Goal: Task Accomplishment & Management: Manage account settings

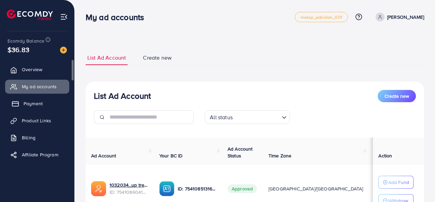
click at [40, 104] on span "Payment" at bounding box center [33, 103] width 19 height 7
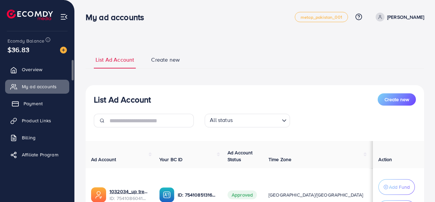
scroll to position [19, 0]
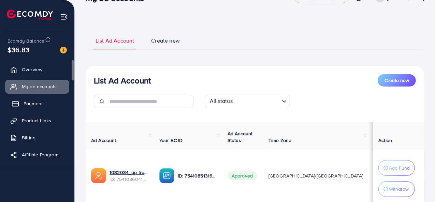
click at [42, 104] on span "Payment" at bounding box center [33, 103] width 19 height 7
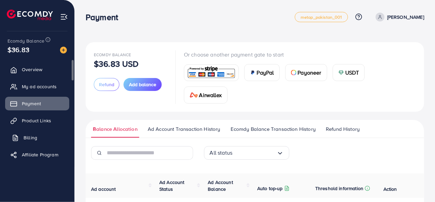
click at [40, 137] on link "Billing" at bounding box center [37, 138] width 64 height 14
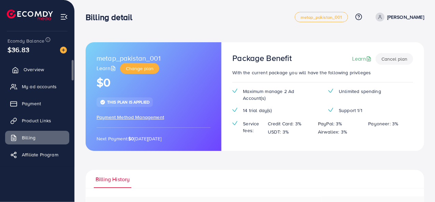
click at [29, 73] on span "Overview" at bounding box center [34, 69] width 20 height 7
